Goal: Information Seeking & Learning: Learn about a topic

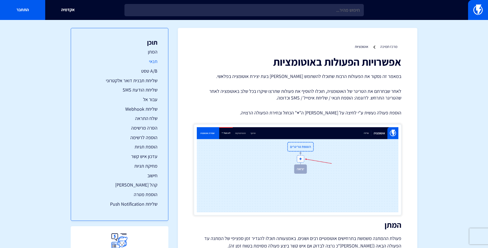
click at [156, 59] on link "תנאי" at bounding box center [120, 61] width 76 height 7
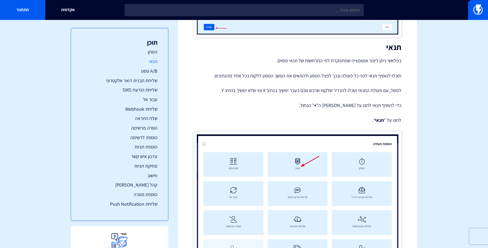
scroll to position [701, 0]
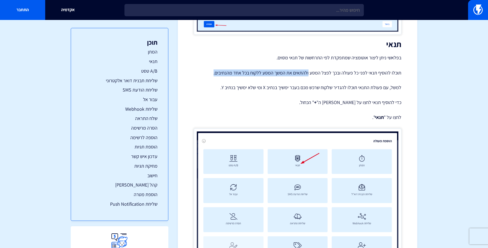
drag, startPoint x: 310, startPoint y: 73, endPoint x: 214, endPoint y: 71, distance: 96.0
click at [214, 71] on p "תוכלו להוסיף תנאי לפני כל פעולה ובכך לפצל המסע ולהתאים את המשך המסע ללקוח בכל א…" at bounding box center [297, 72] width 207 height 7
copy p "ולהתאים את המשך המסע ללקוח בכל אחד מהנתיבים."
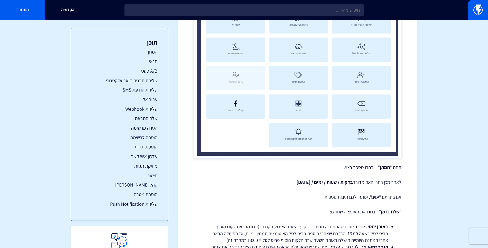
scroll to position [0, 0]
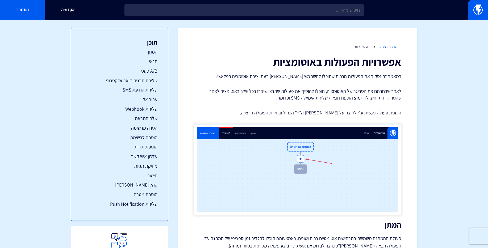
click at [396, 47] on link "מרכז תמיכה" at bounding box center [388, 46] width 17 height 5
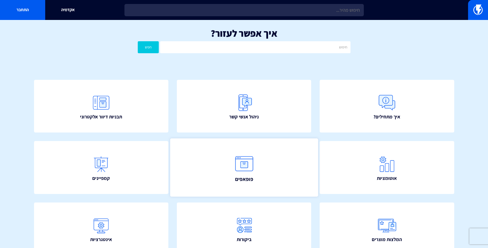
click at [245, 171] on img at bounding box center [243, 163] width 23 height 23
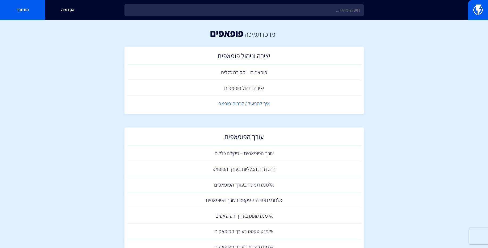
click at [252, 103] on link "איך להפעיל / לכבות פופאפ" at bounding box center [244, 104] width 234 height 16
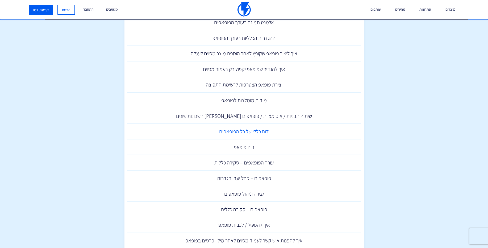
scroll to position [300, 0]
click at [248, 194] on link "יצירה וניהול פופאפים" at bounding box center [244, 193] width 234 height 16
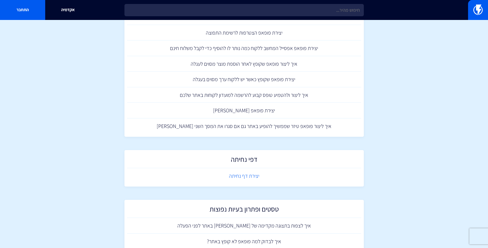
scroll to position [564, 0]
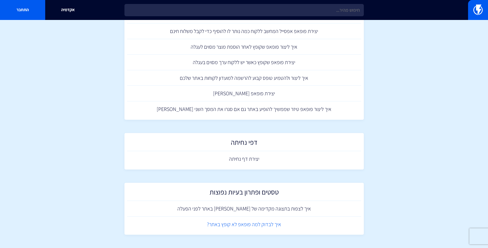
click at [259, 225] on link "איך לבדוק למה פופאפ לא קופץ באתר?" at bounding box center [244, 225] width 234 height 16
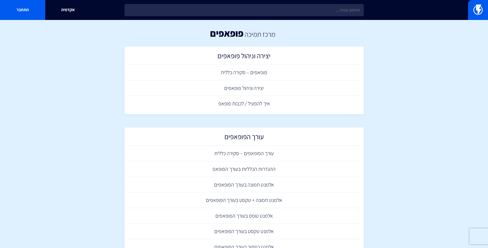
scroll to position [564, 0]
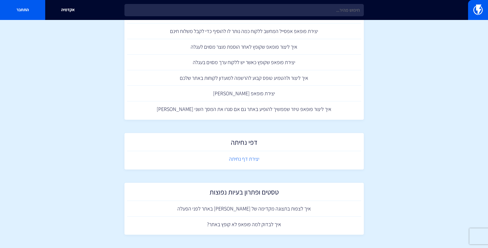
click at [248, 159] on link "יצירת דף נחיתה" at bounding box center [244, 159] width 234 height 16
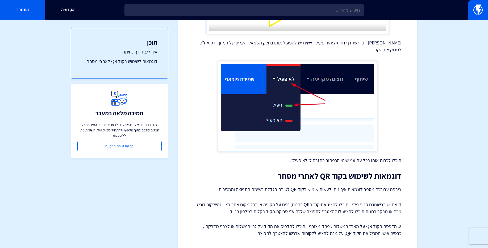
scroll to position [896, 0]
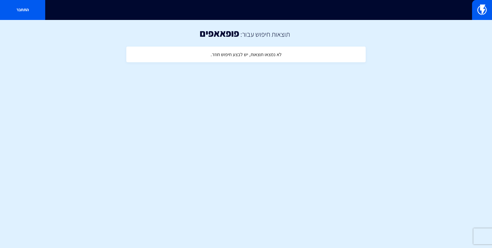
click at [228, 59] on div "לא נמצאו תוצאות, יש לבצע חיפוש חוזר." at bounding box center [245, 55] width 239 height 13
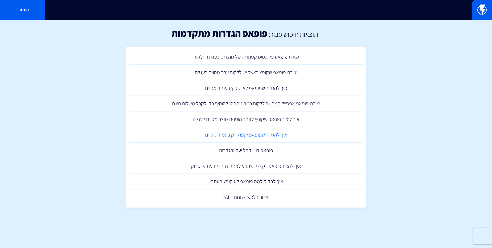
click at [276, 134] on link "איך להגדיר שפופאפ יקפוץ רק בעמוד מסוים" at bounding box center [246, 135] width 234 height 16
